Goal: Information Seeking & Learning: Learn about a topic

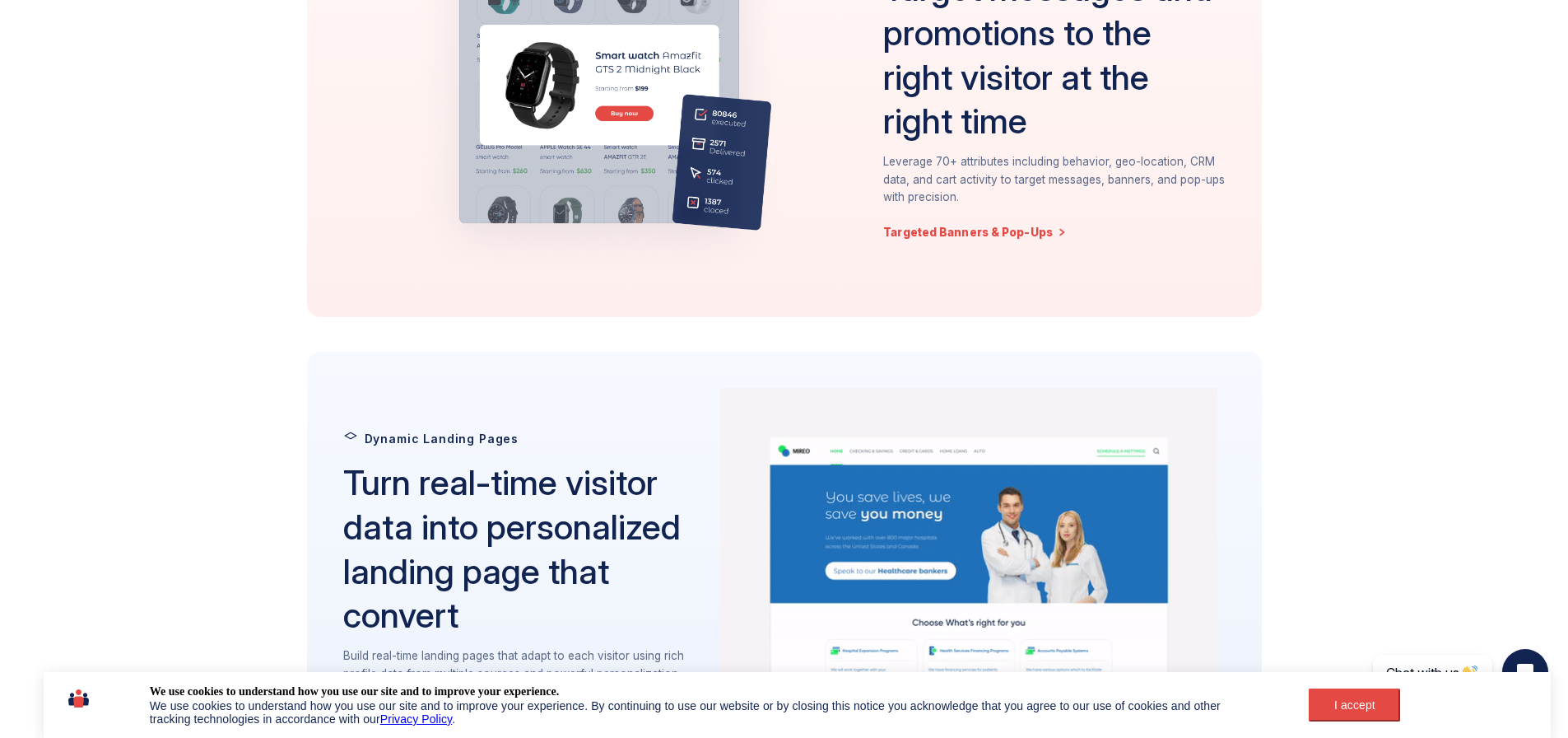
scroll to position [2388, 0]
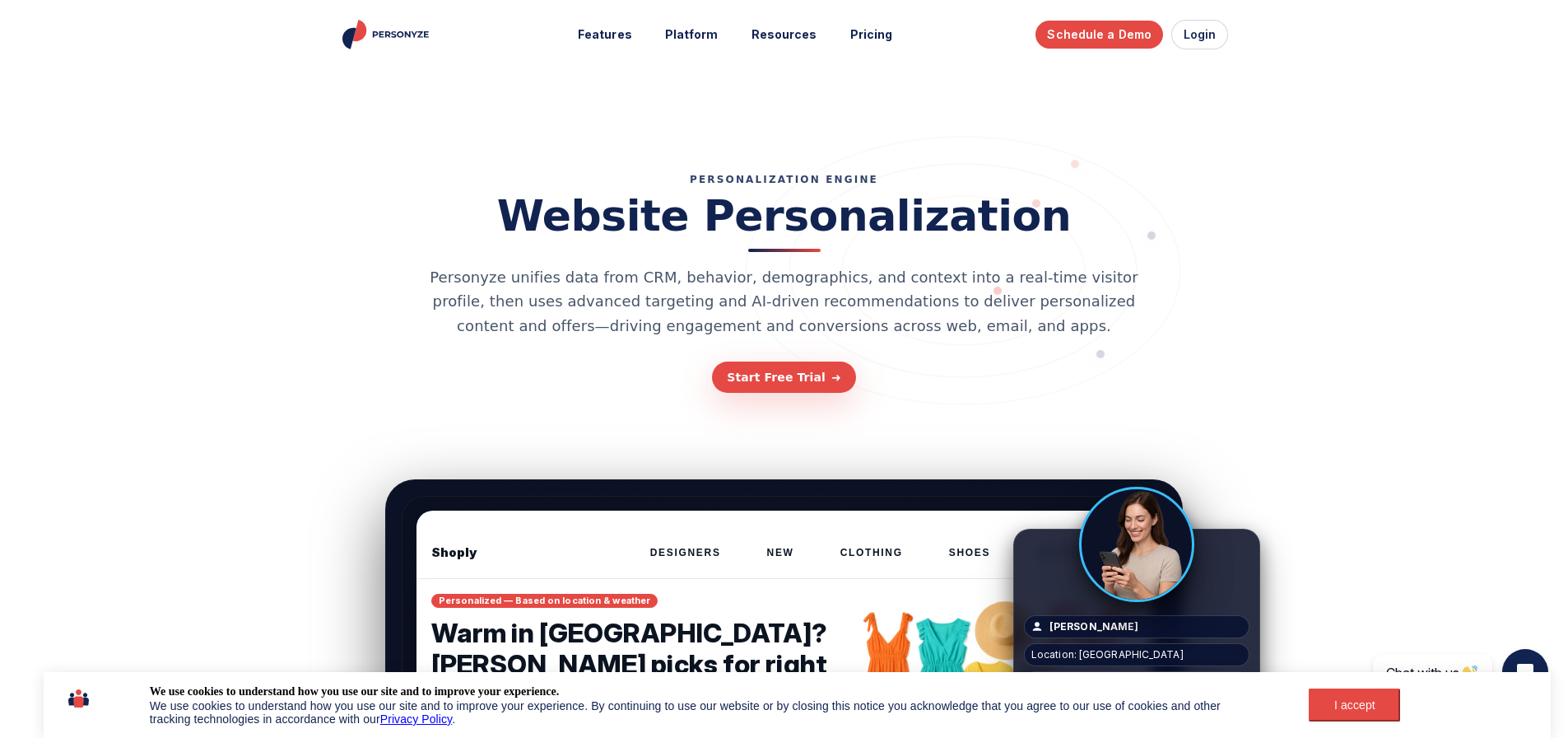
click at [1365, 710] on div "I accept" at bounding box center [1354, 704] width 72 height 13
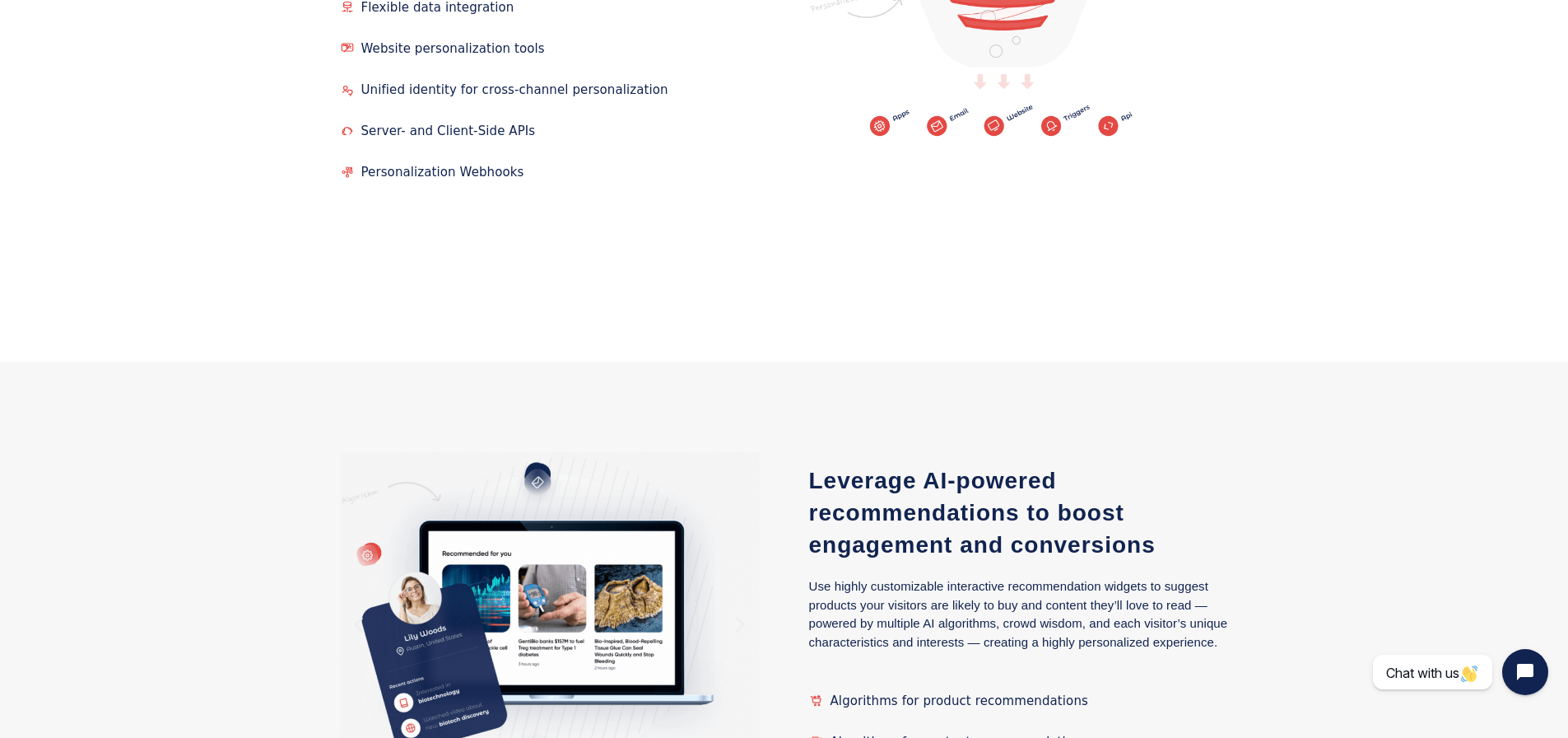
scroll to position [2717, 0]
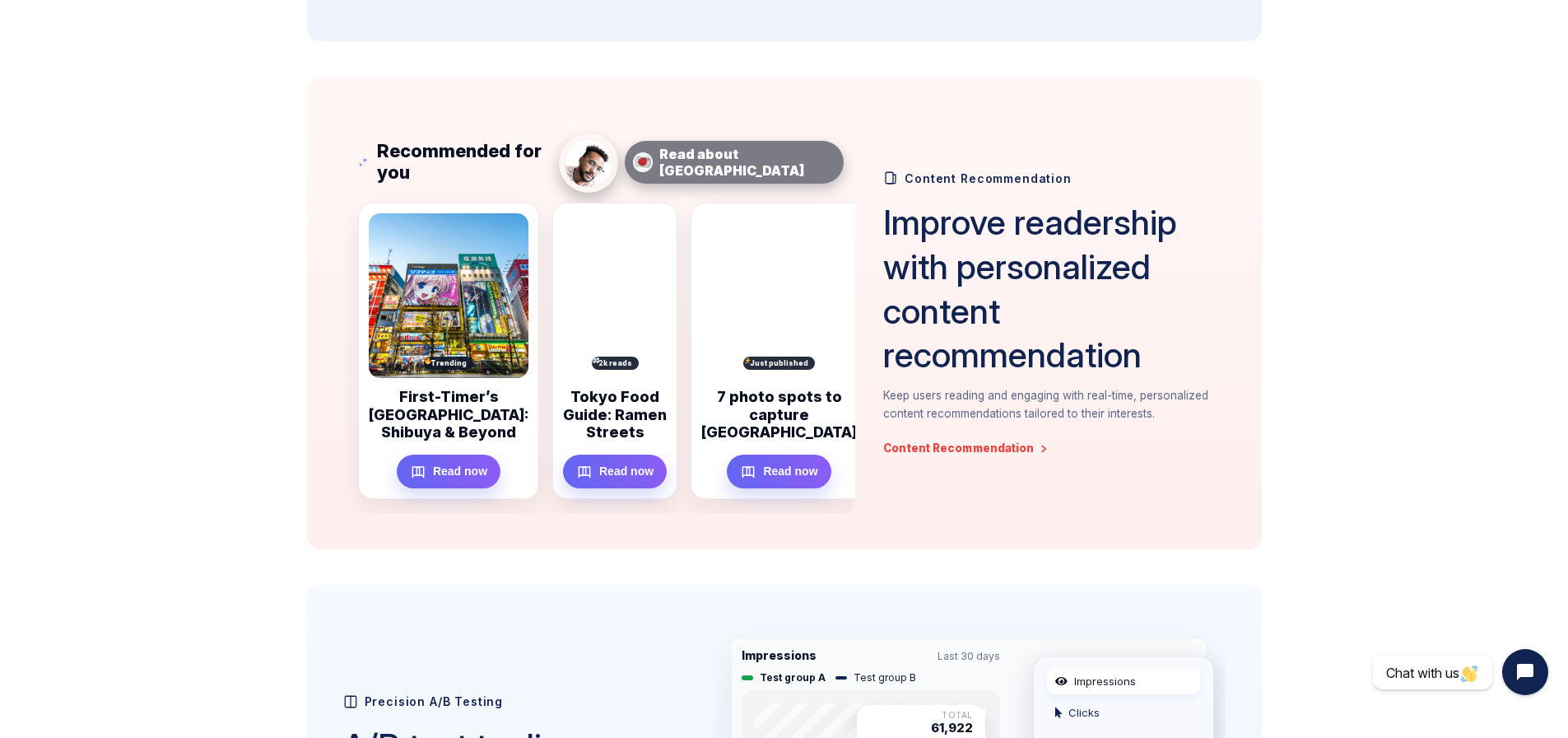
scroll to position [988, 0]
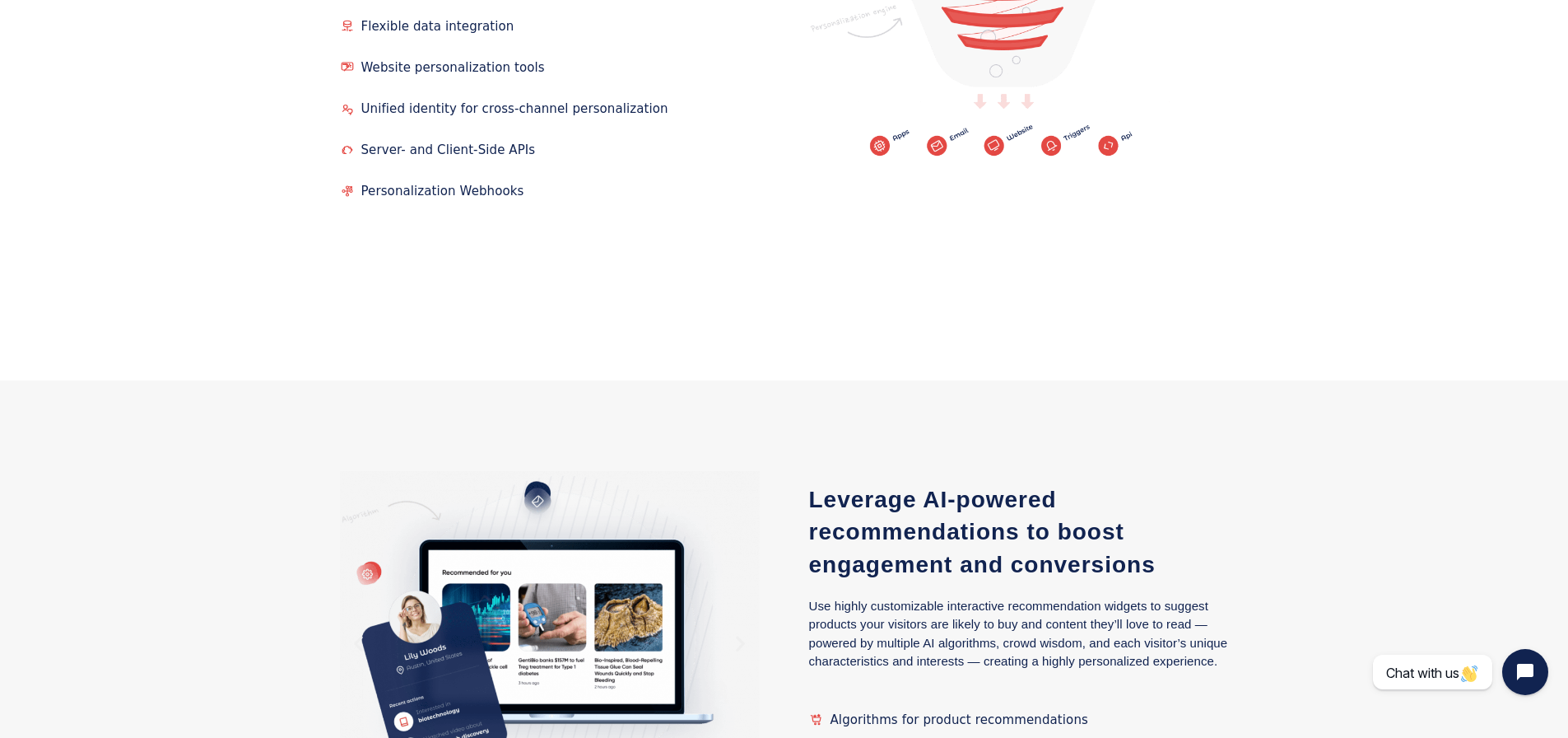
scroll to position [2635, 0]
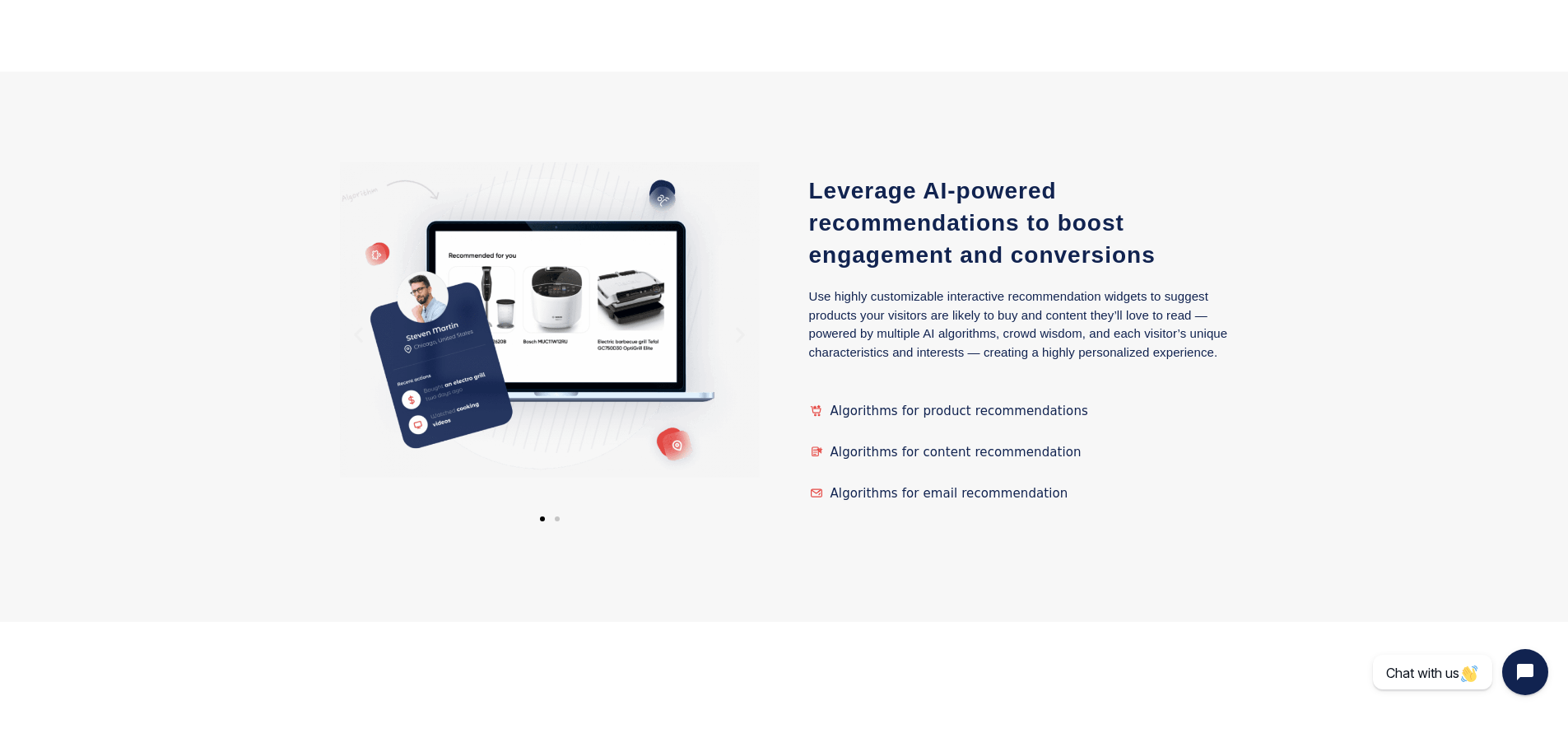
click at [960, 175] on h3 "Leverage AI-powered recommendations to boost engagement and conversions" at bounding box center [1019, 223] width 420 height 97
